Goal: Feedback & Contribution: Leave review/rating

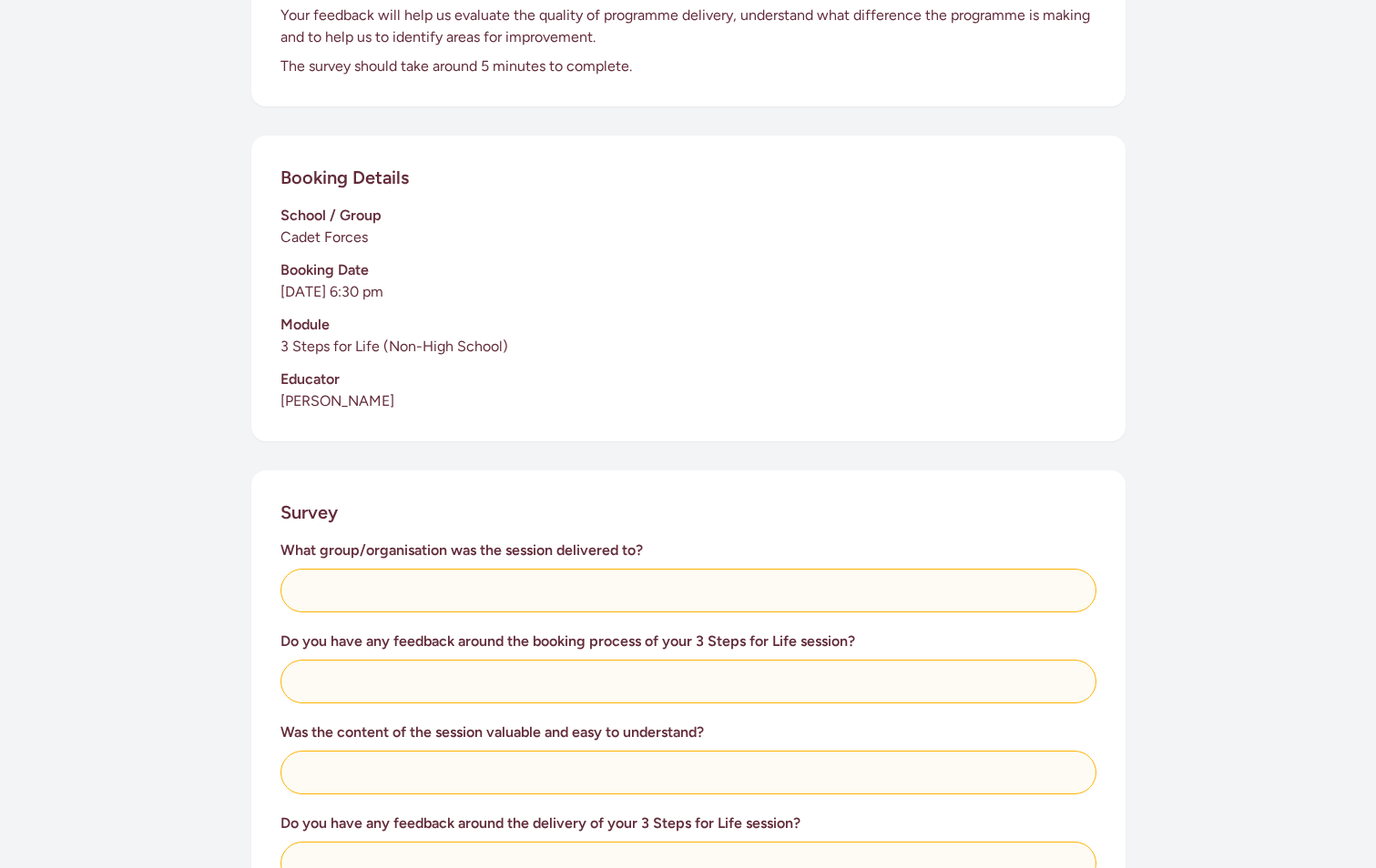
scroll to position [273, 0]
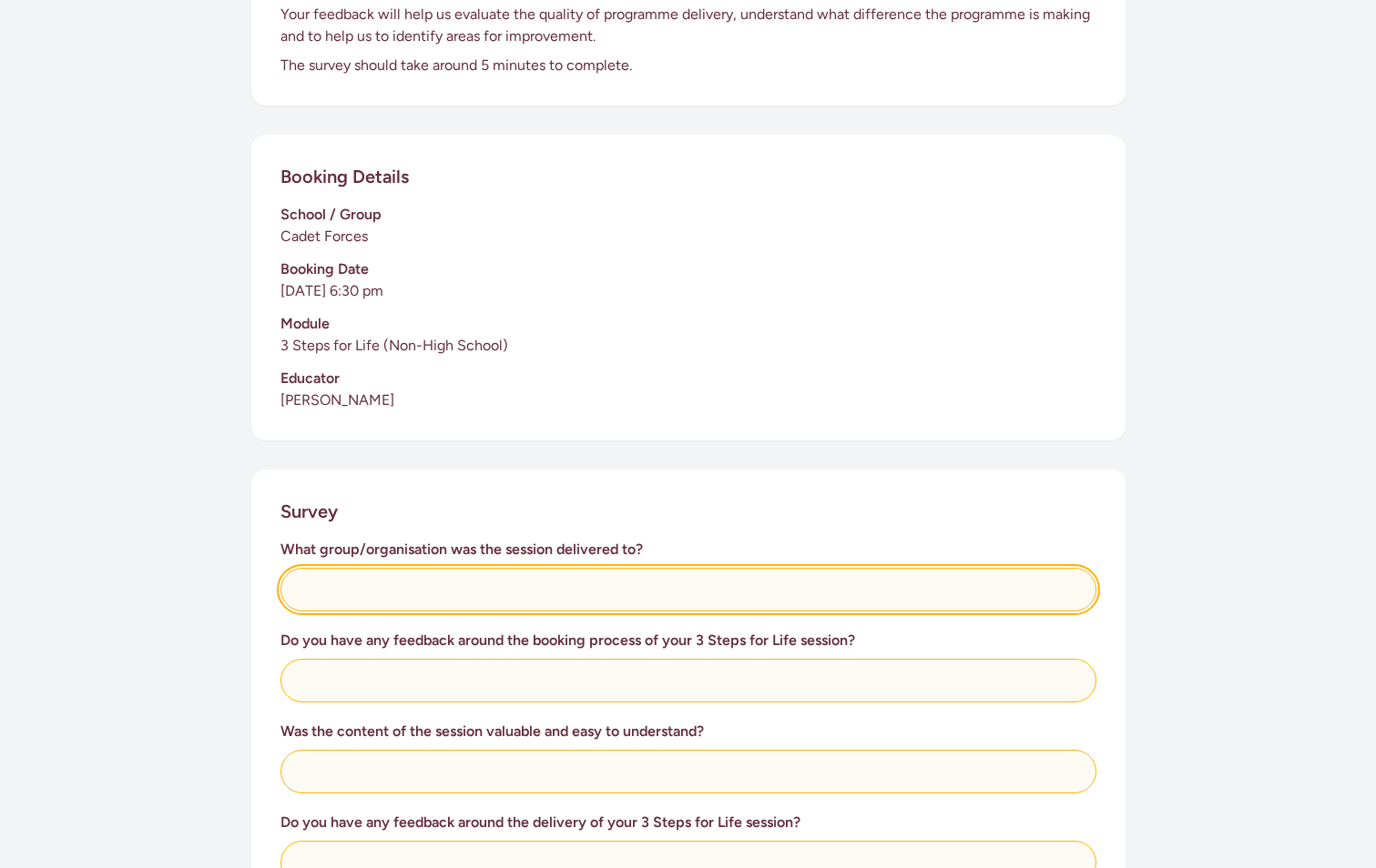
click at [428, 600] on input "text" at bounding box center [688, 590] width 816 height 44
type input "City of Dunedin Cadet Unit"
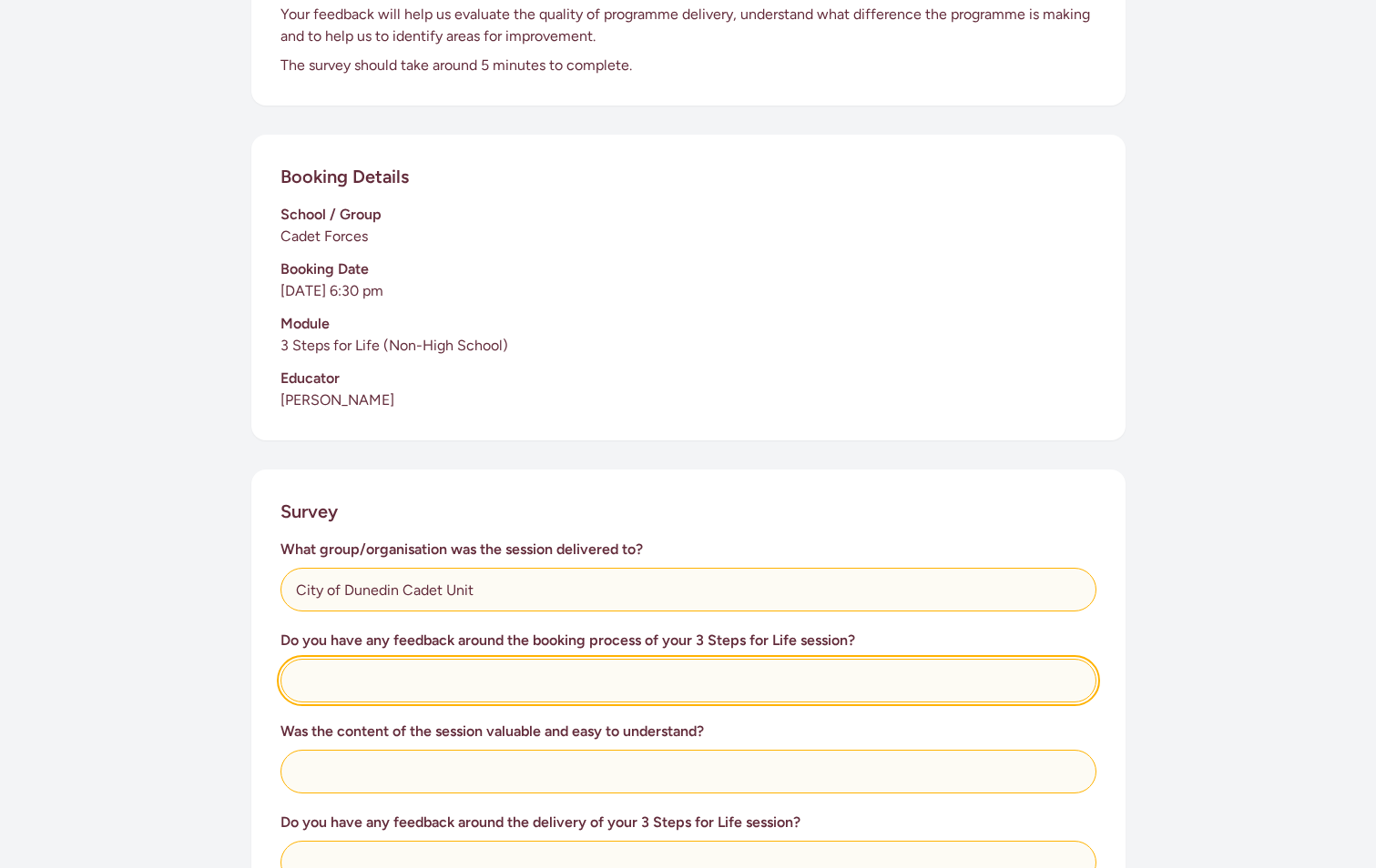
click at [420, 684] on input "text" at bounding box center [688, 681] width 816 height 44
type input "It was really easy"
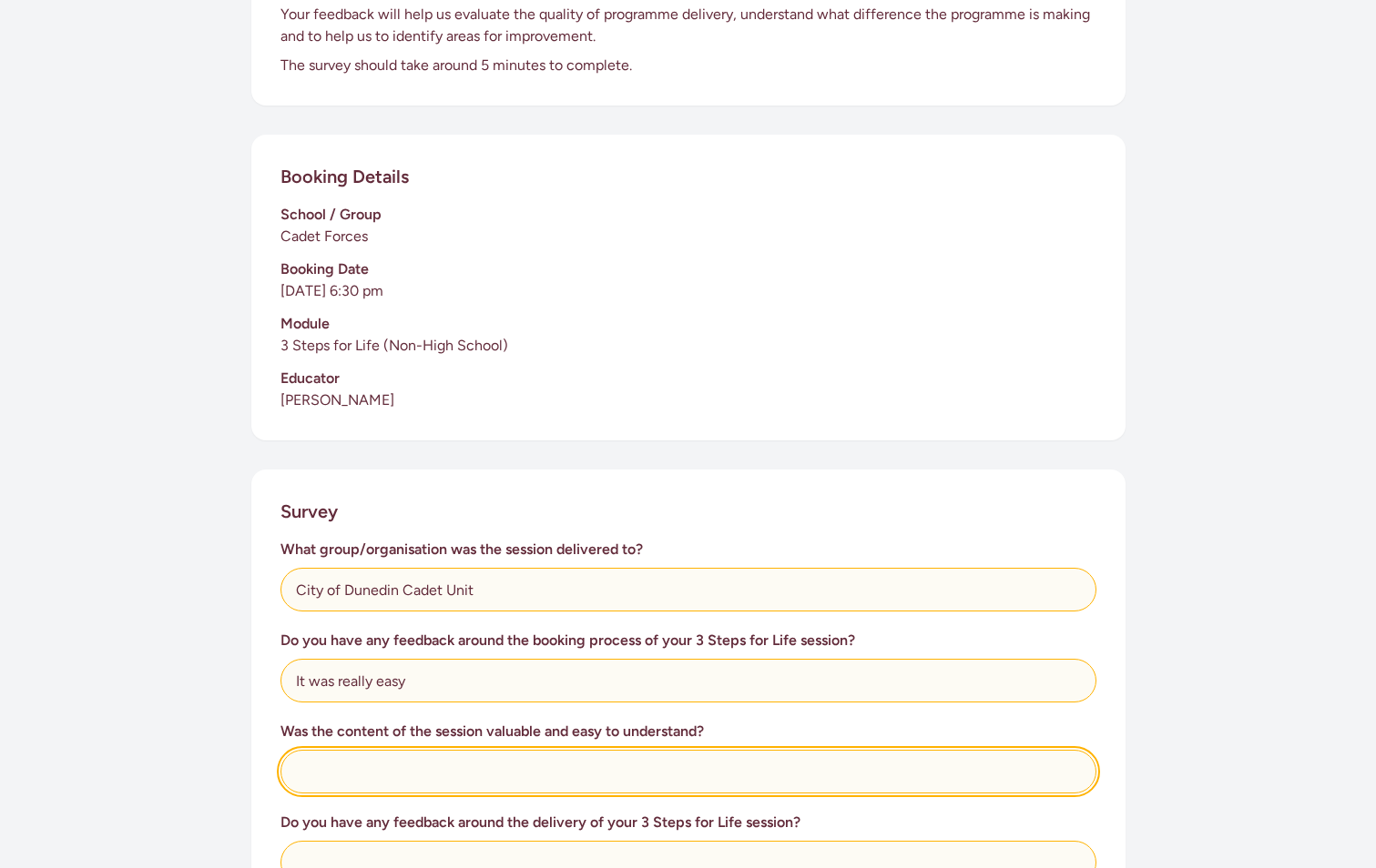
click at [436, 773] on input "text" at bounding box center [688, 771] width 816 height 44
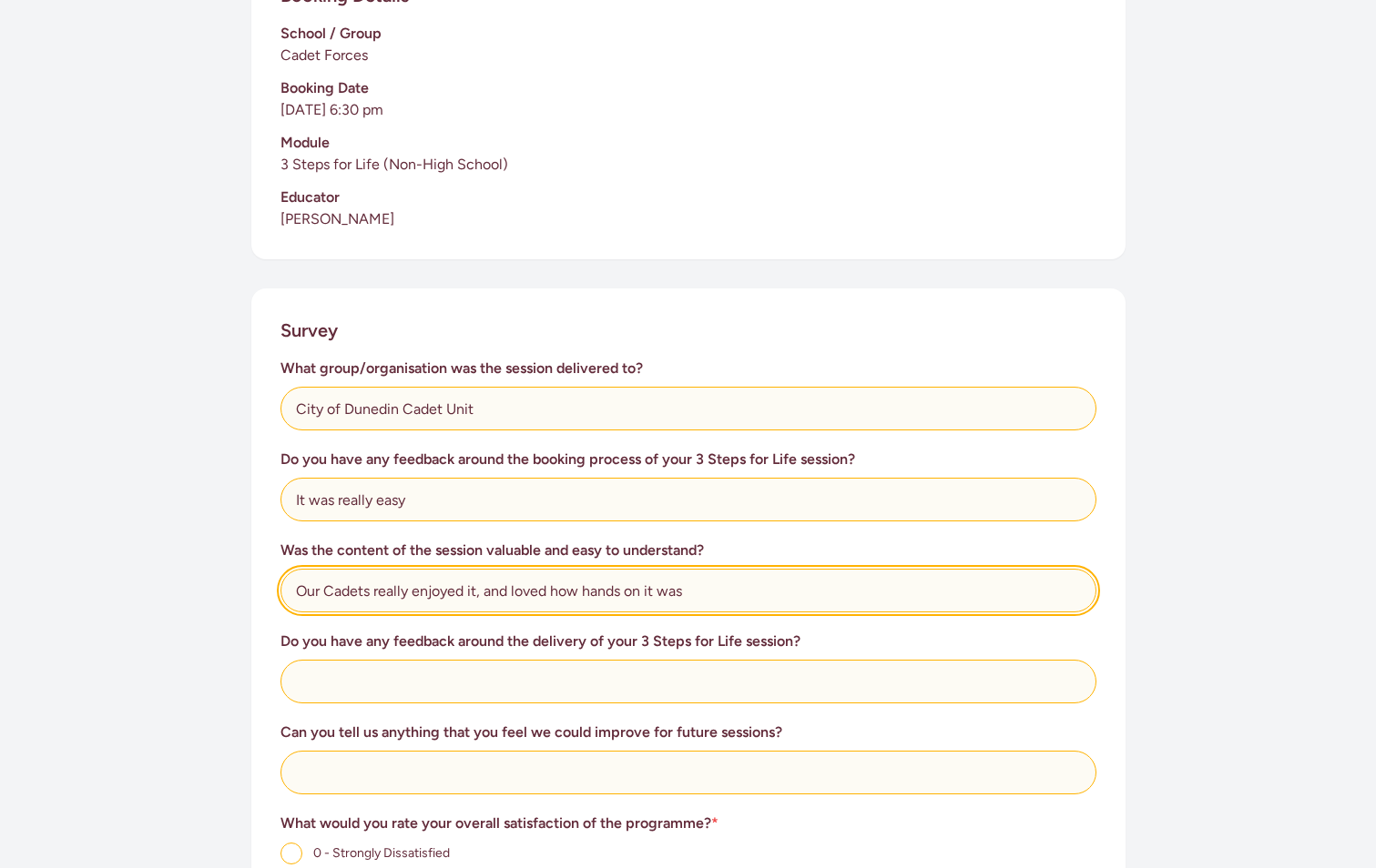
scroll to position [455, 0]
type input "Our Cadets really enjoyed it, and loved how hands on it was"
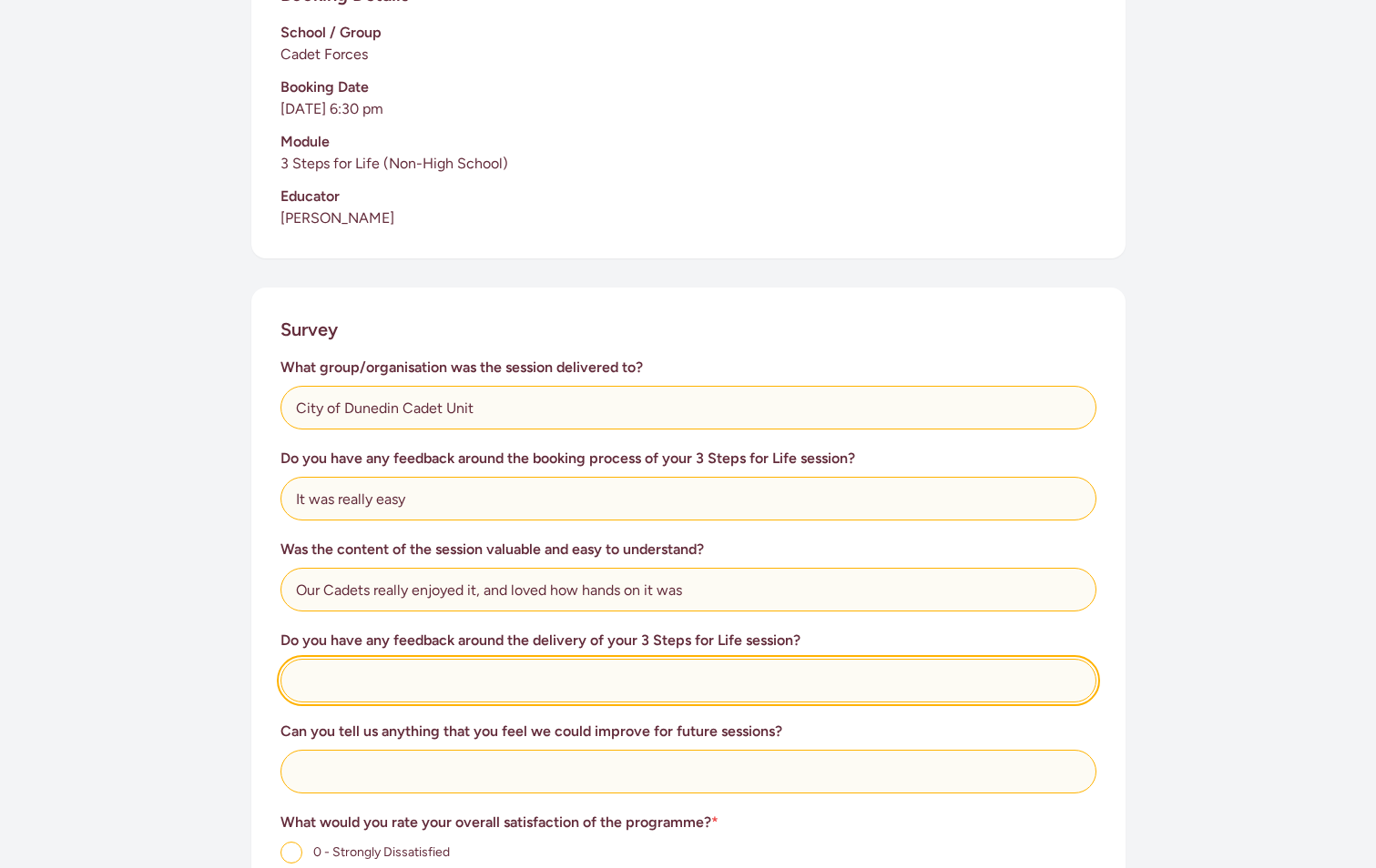
click at [426, 683] on input "text" at bounding box center [688, 681] width 816 height 44
type input "We think it was perfectly delivered to suit our cadets and their level"
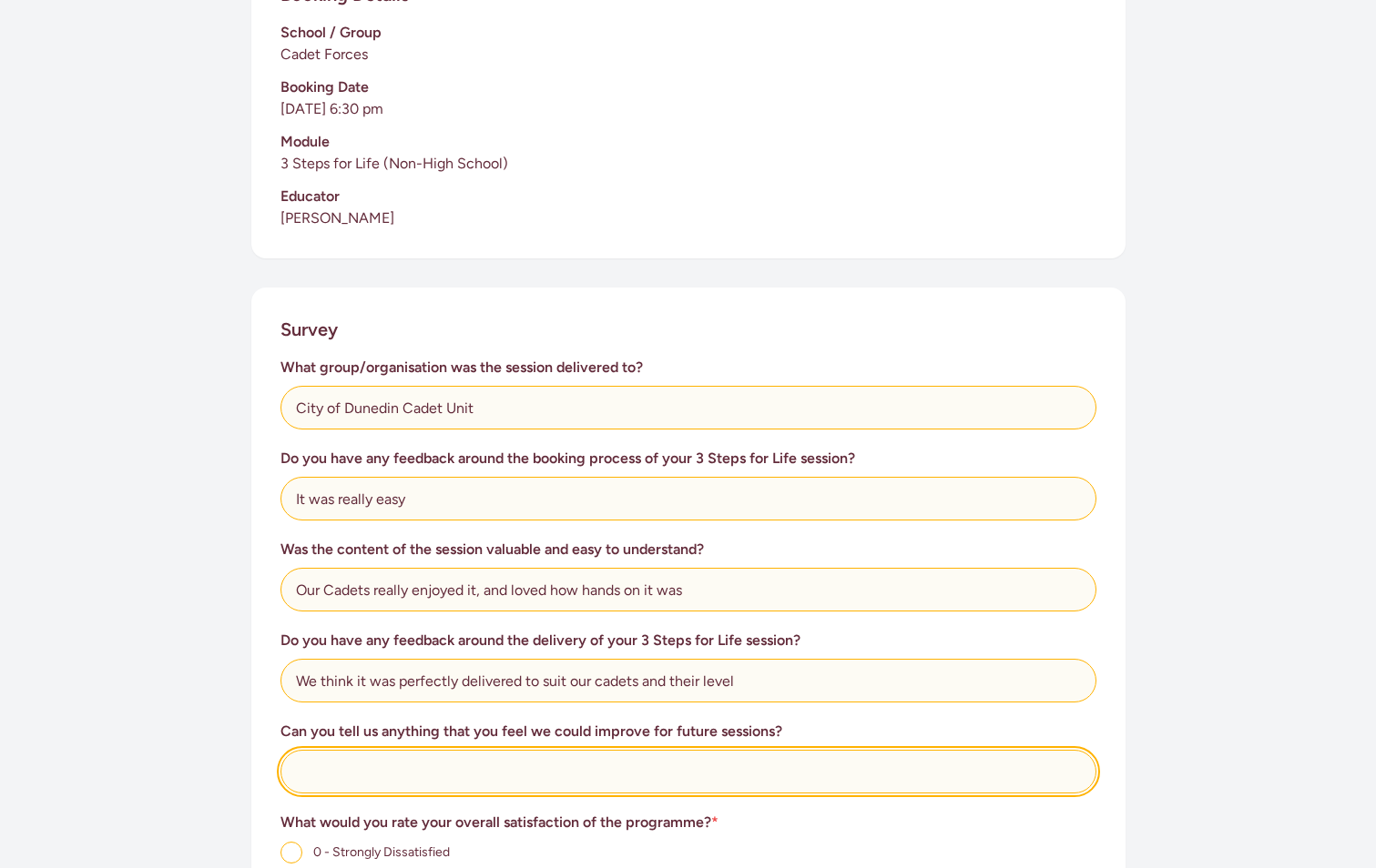
click at [485, 776] on input "text" at bounding box center [688, 771] width 816 height 44
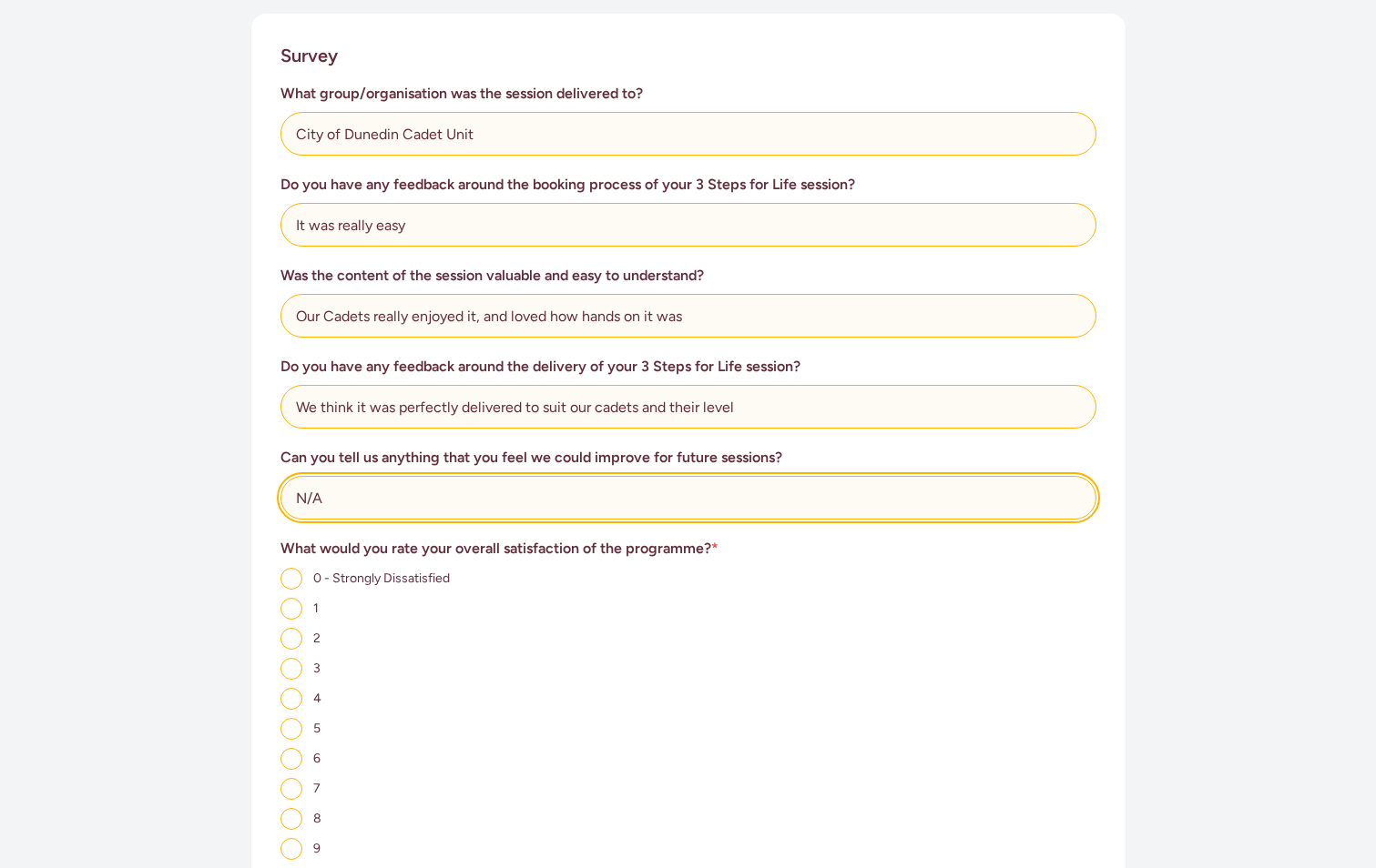
scroll to position [1001, 0]
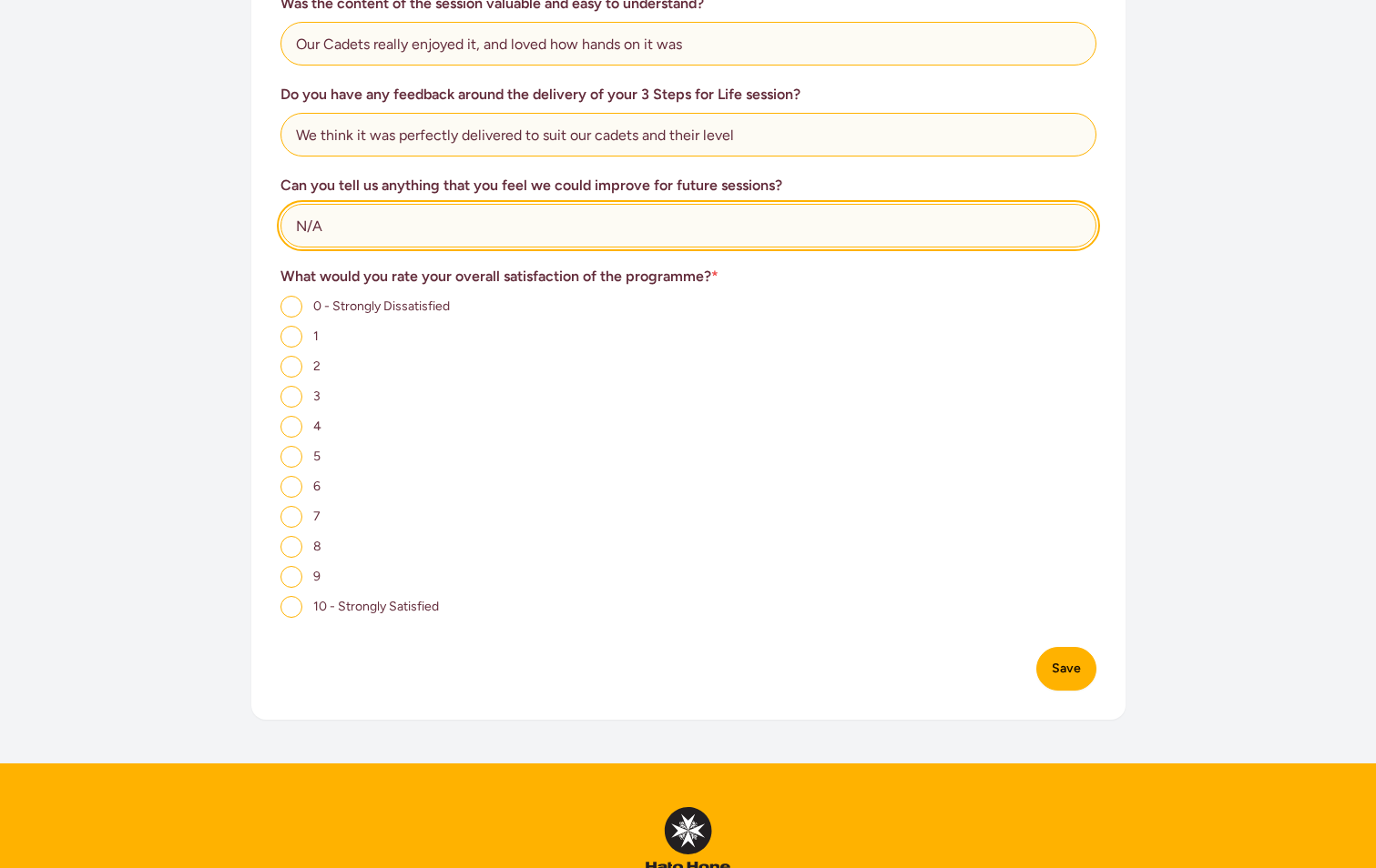
type input "N/A"
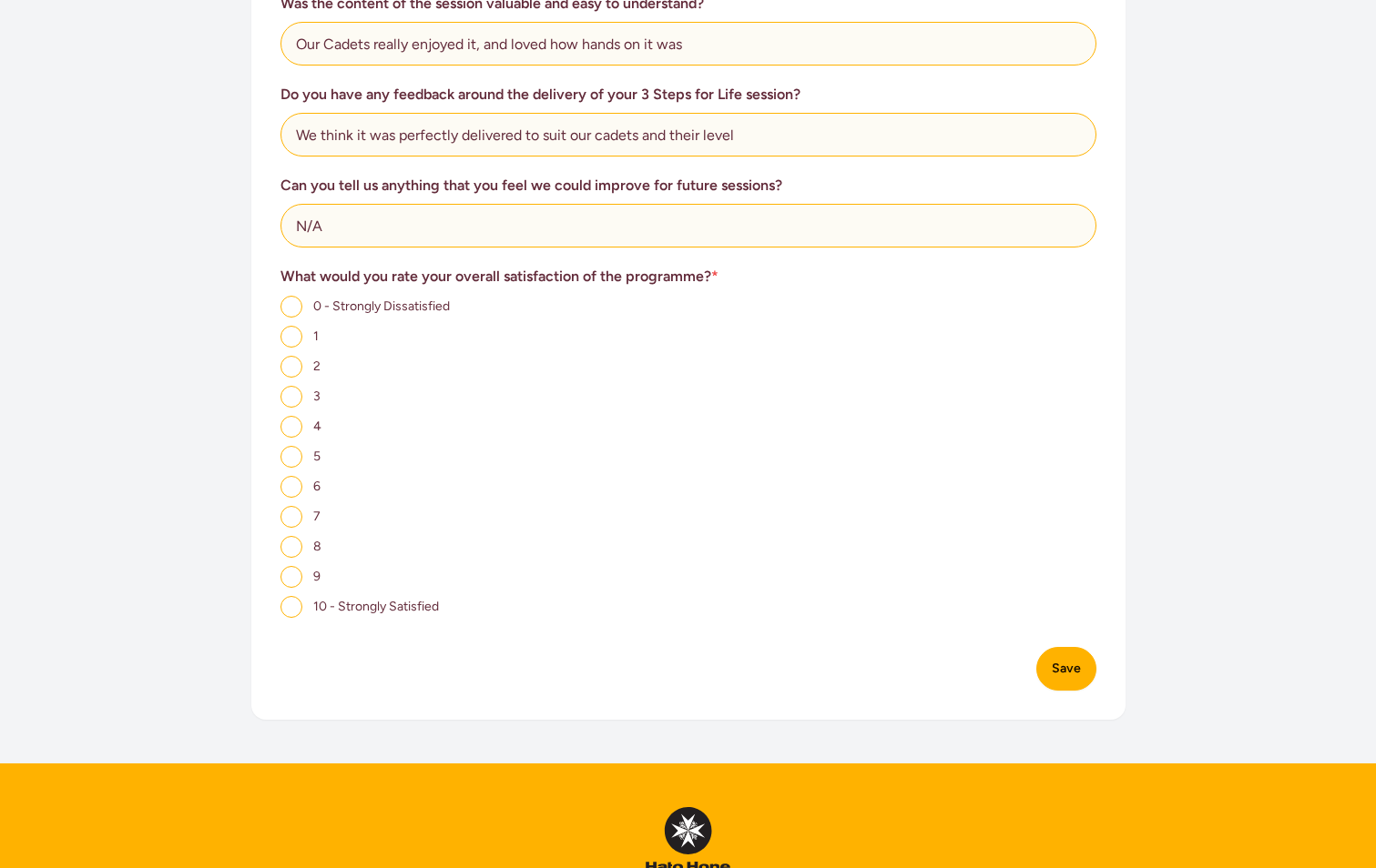
drag, startPoint x: 287, startPoint y: 581, endPoint x: 293, endPoint y: 593, distance: 13.4
click at [288, 580] on input "9" at bounding box center [291, 576] width 22 height 22
radio input "true"
click at [1067, 677] on button "Save" at bounding box center [1065, 669] width 60 height 44
